Goal: Transaction & Acquisition: Download file/media

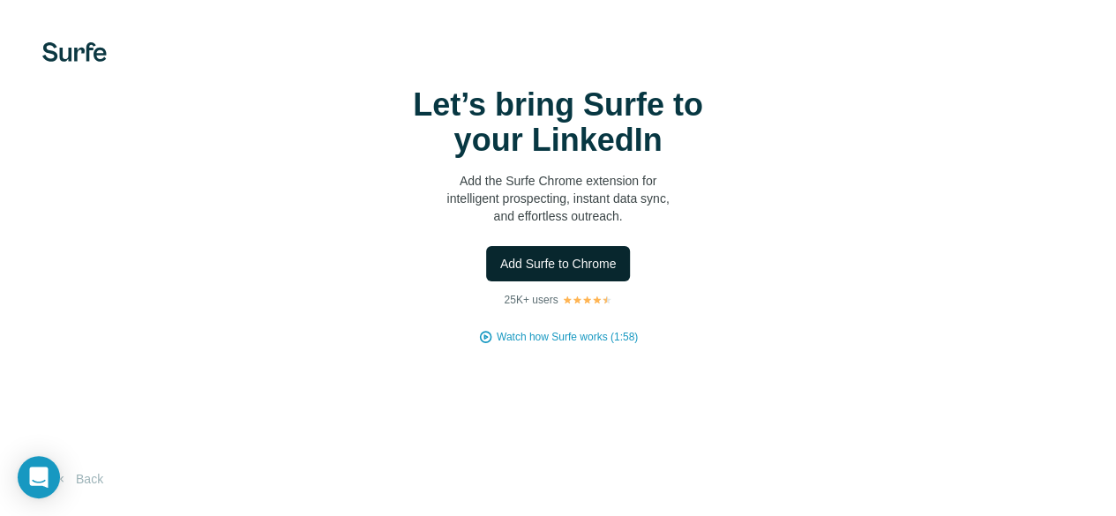
click at [500, 273] on span "Add Surfe to Chrome" at bounding box center [558, 264] width 116 height 18
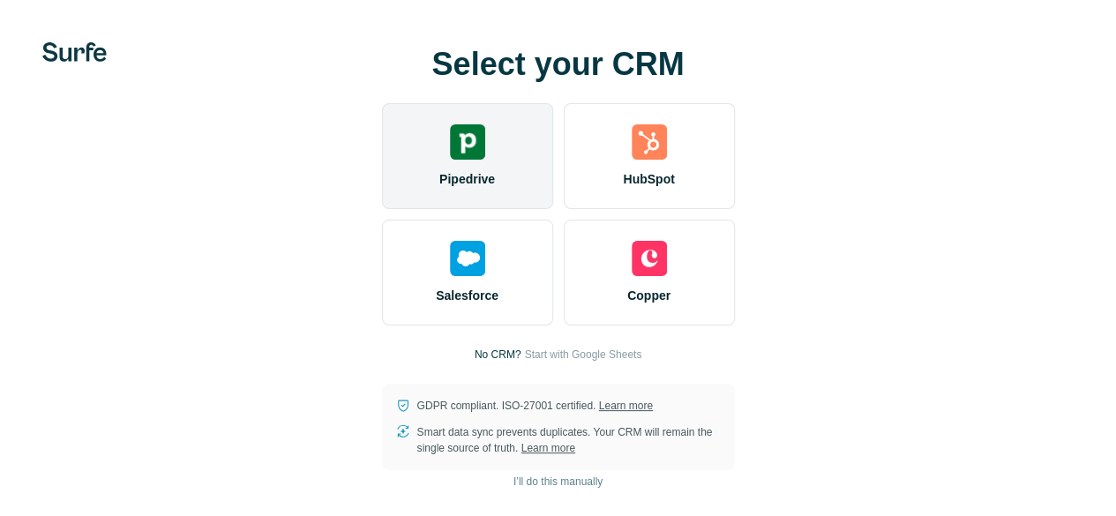
click at [382, 191] on div "Pipedrive" at bounding box center [467, 156] width 171 height 106
click at [439, 188] on span "Pipedrive" at bounding box center [467, 179] width 56 height 18
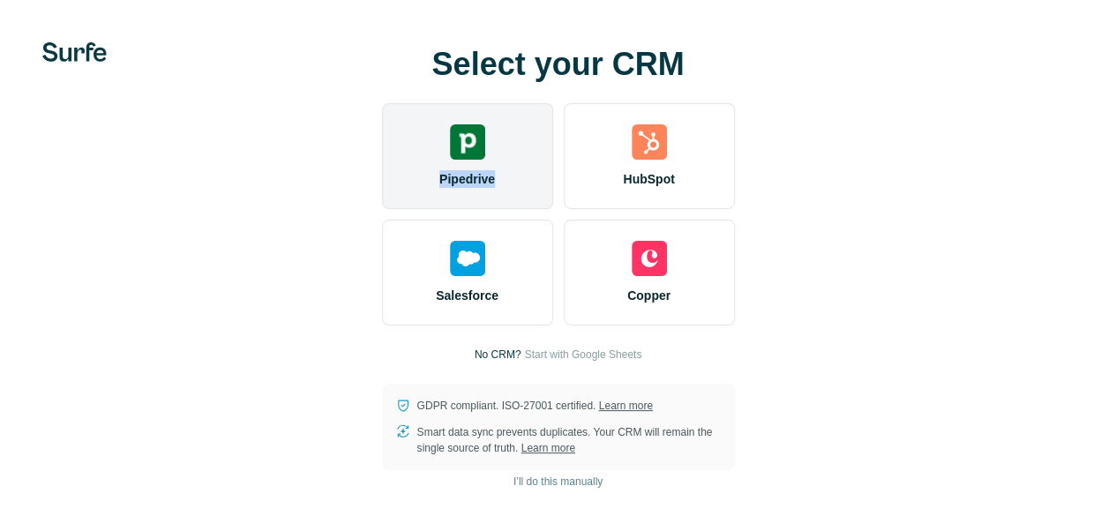
click at [450, 160] on img at bounding box center [467, 141] width 35 height 35
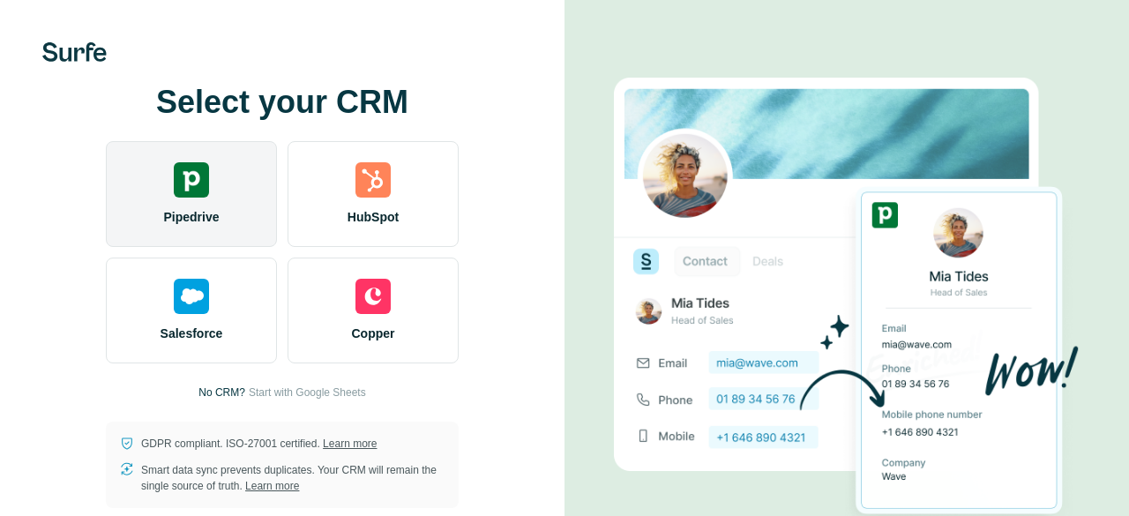
click at [187, 122] on div "Select your CRM Pipedrive HubSpot Salesforce Copper No CRM? Start with Google S…" at bounding box center [282, 297] width 494 height 424
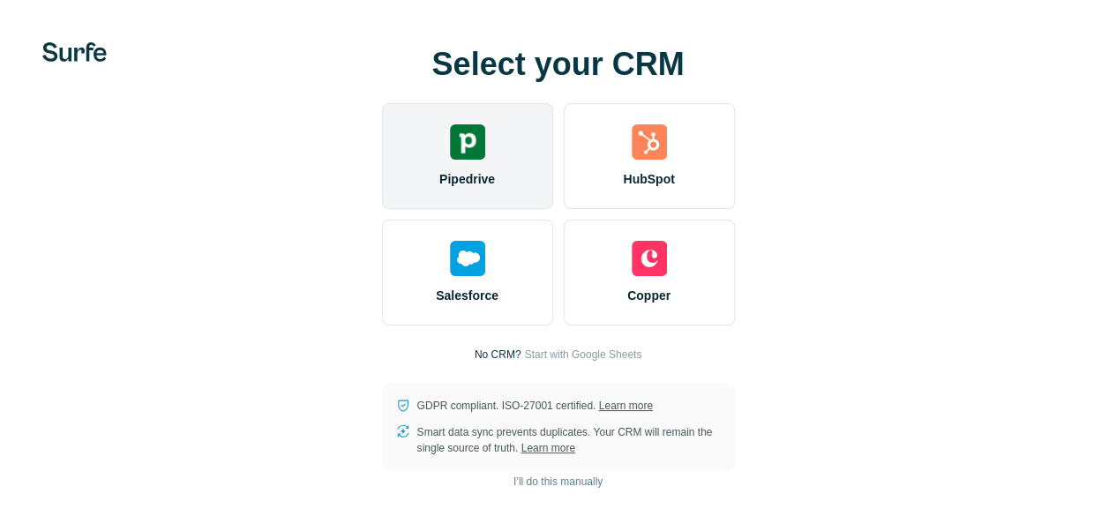
click at [382, 209] on div "Pipedrive" at bounding box center [467, 156] width 171 height 106
